Goal: Entertainment & Leisure: Consume media (video, audio)

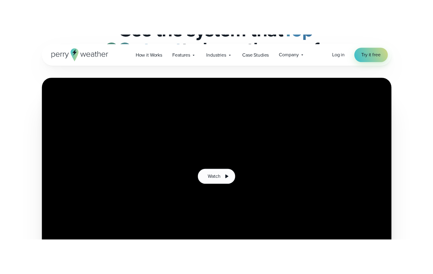
scroll to position [107, 0]
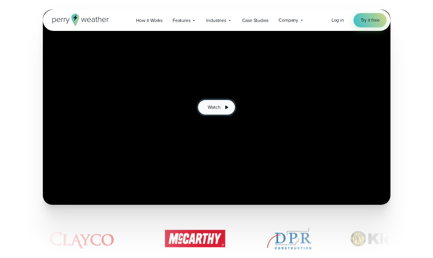
click at [227, 110] on icon at bounding box center [226, 107] width 7 height 7
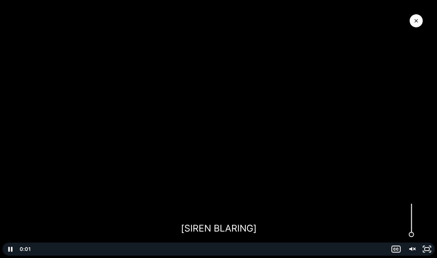
click at [412, 219] on div "Volume" at bounding box center [411, 234] width 5 height 5
click at [412, 219] on icon "Unmute" at bounding box center [411, 249] width 15 height 13
drag, startPoint x: 412, startPoint y: 237, endPoint x: 415, endPoint y: 207, distance: 30.8
click at [415, 207] on div "Volume" at bounding box center [412, 208] width 10 height 10
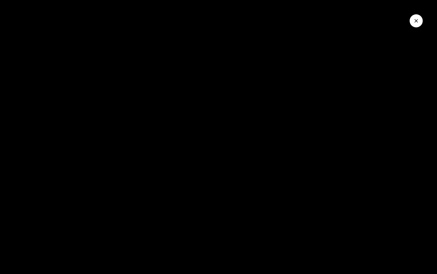
click at [416, 22] on icon "Close Video" at bounding box center [417, 21] width 6 height 6
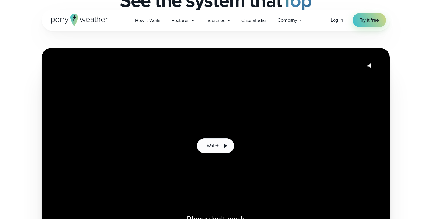
scroll to position [69, 0]
